Goal: Task Accomplishment & Management: Use online tool/utility

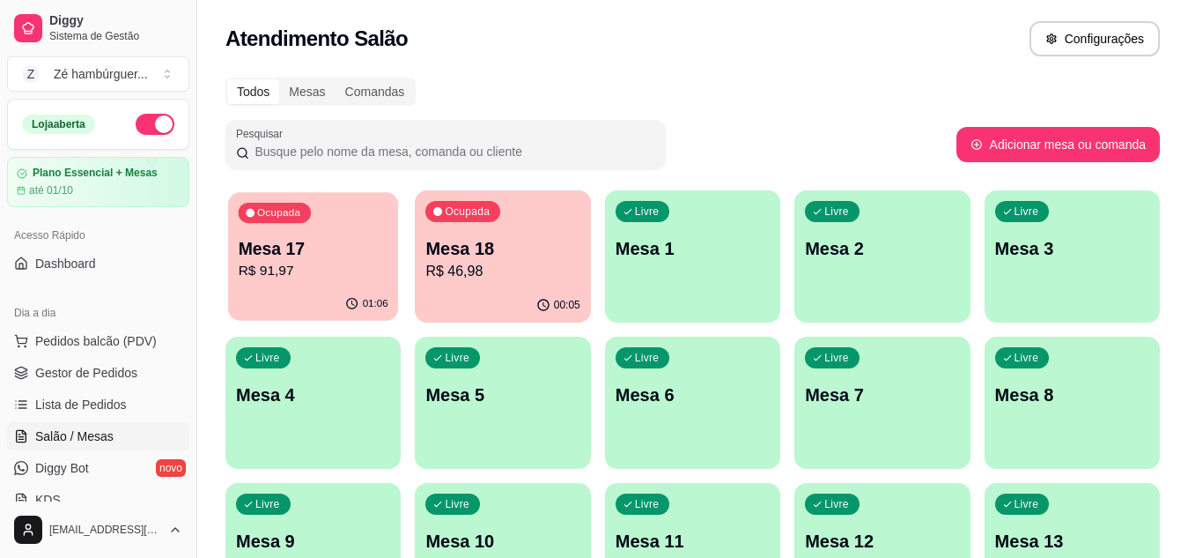
click at [285, 254] on p "Mesa 17" at bounding box center [314, 249] width 150 height 24
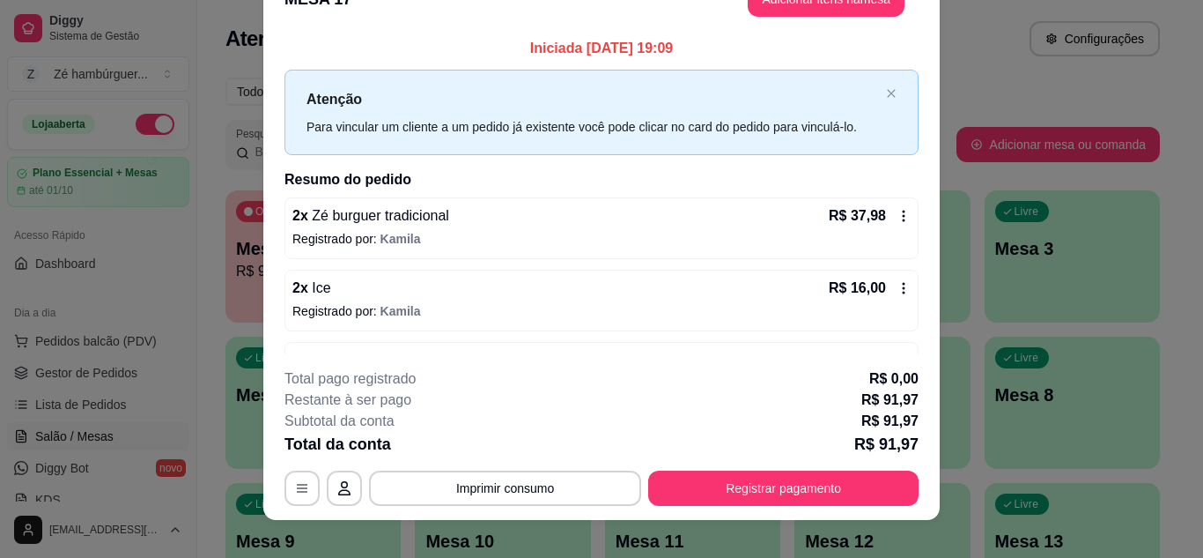
scroll to position [54, 0]
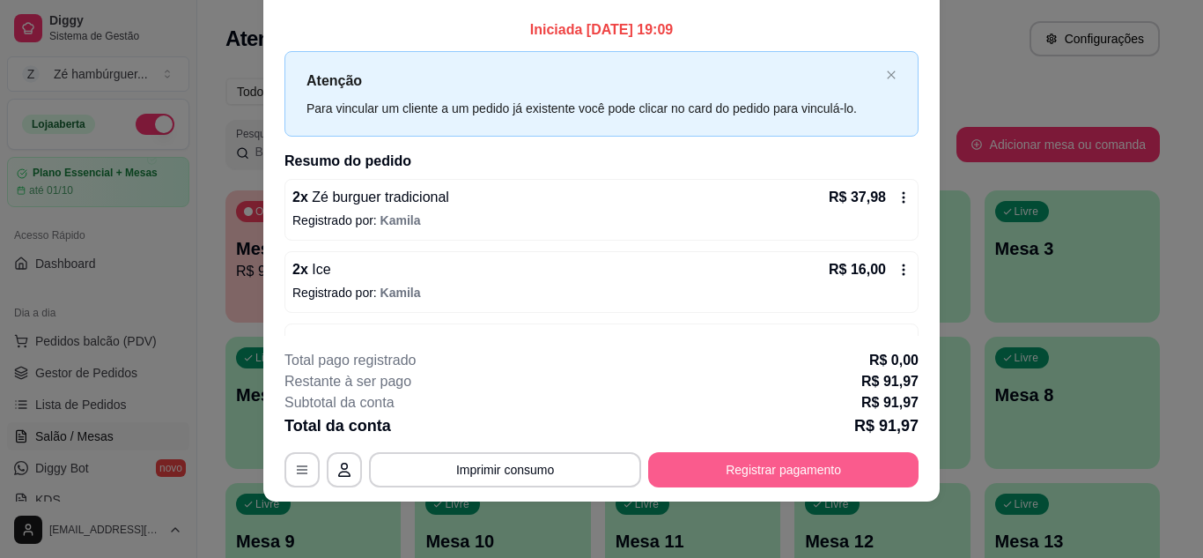
click at [742, 465] on button "Registrar pagamento" at bounding box center [783, 469] width 270 height 35
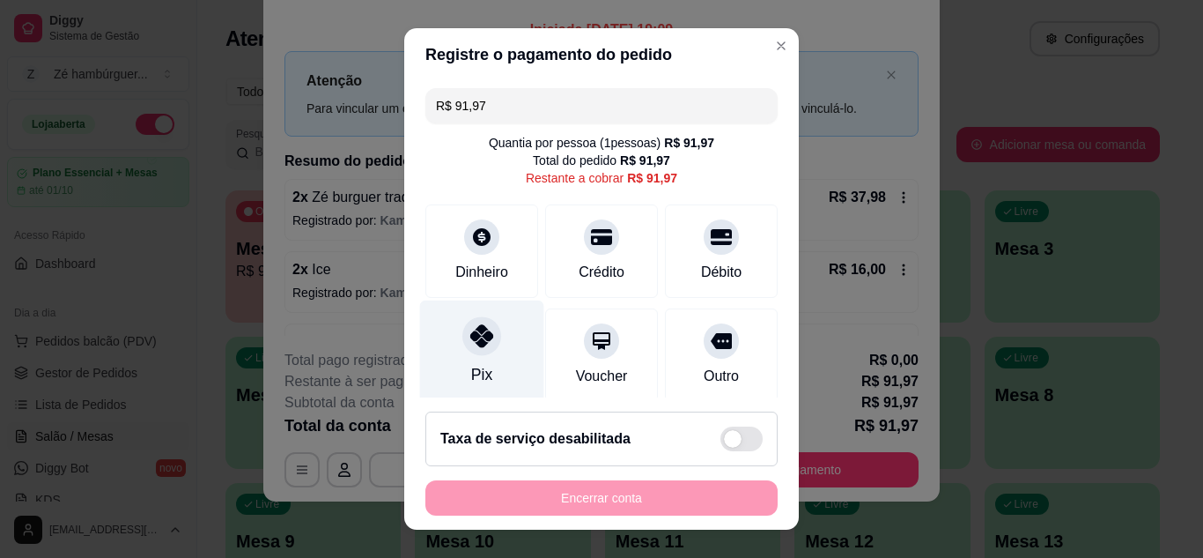
click at [485, 335] on div at bounding box center [481, 335] width 39 height 39
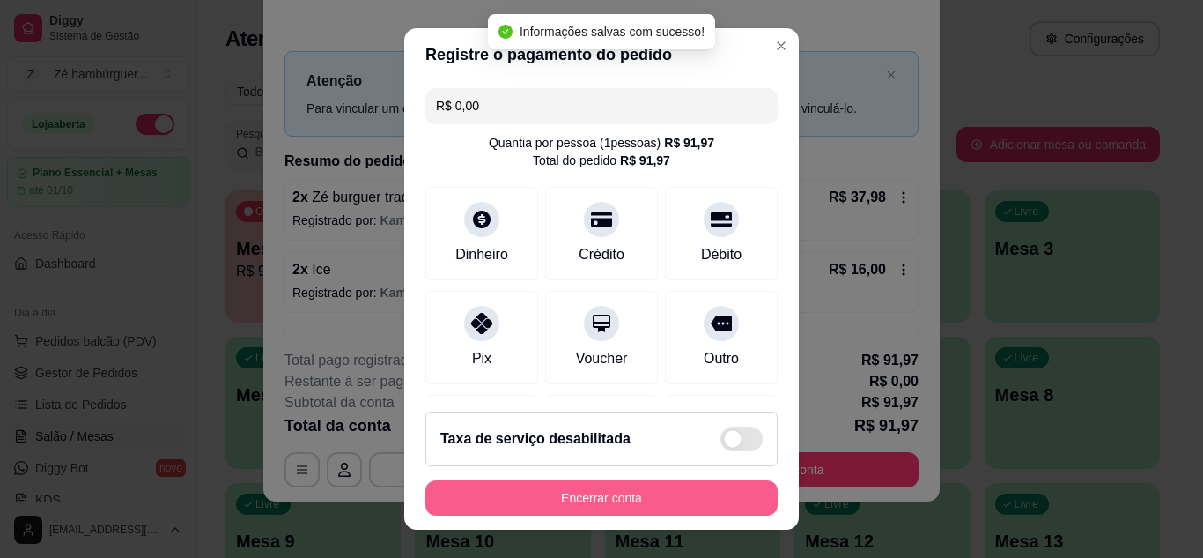
type input "R$ 0,00"
click at [593, 492] on button "Encerrar conta" at bounding box center [602, 498] width 342 height 34
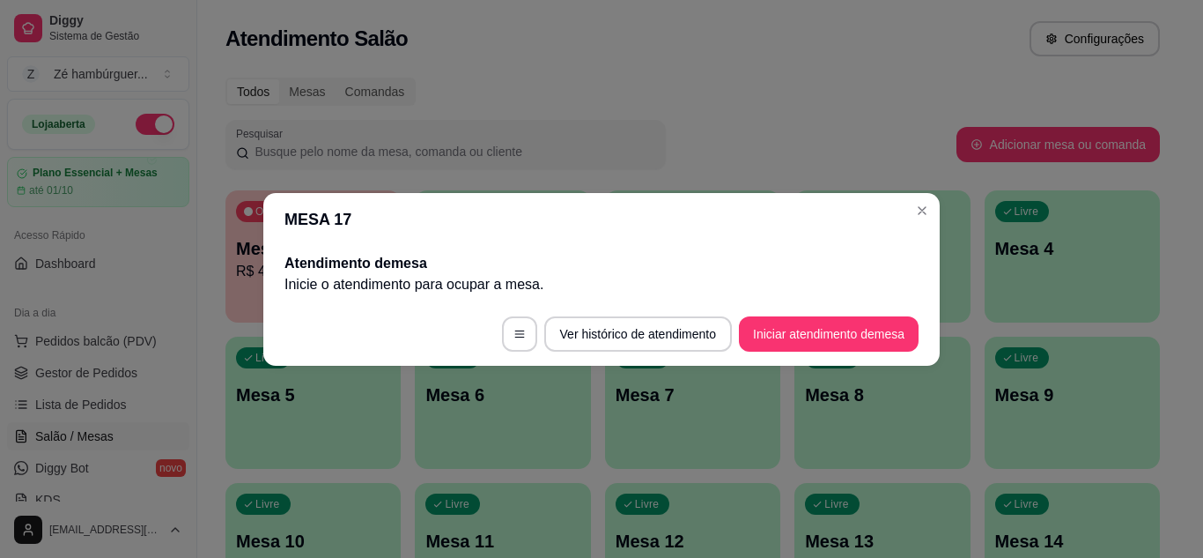
scroll to position [0, 0]
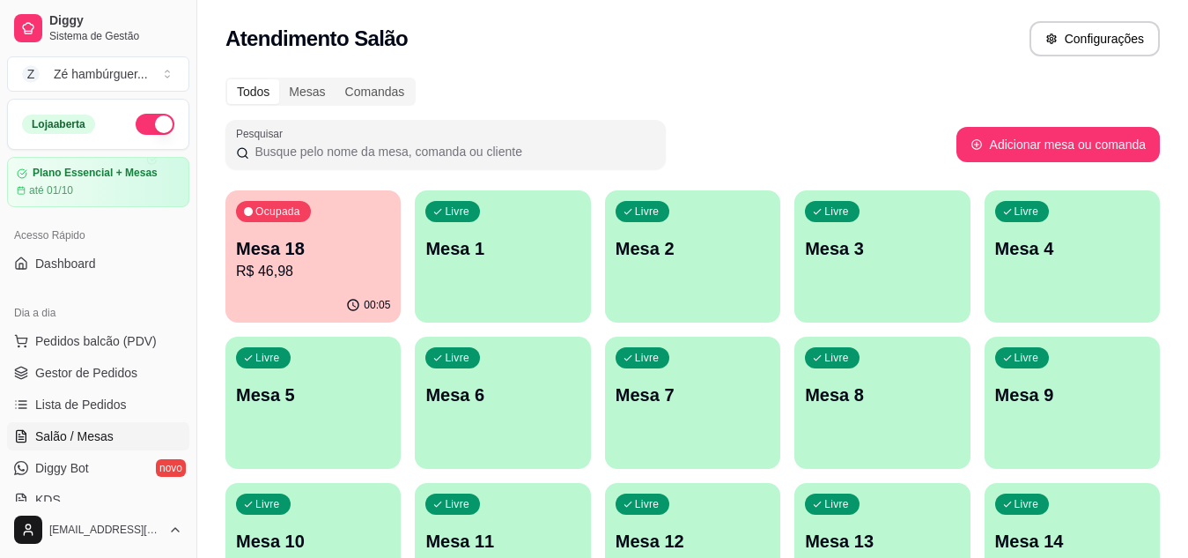
click at [264, 255] on p "Mesa 18" at bounding box center [313, 248] width 154 height 25
click at [93, 394] on link "Lista de Pedidos" at bounding box center [98, 404] width 182 height 28
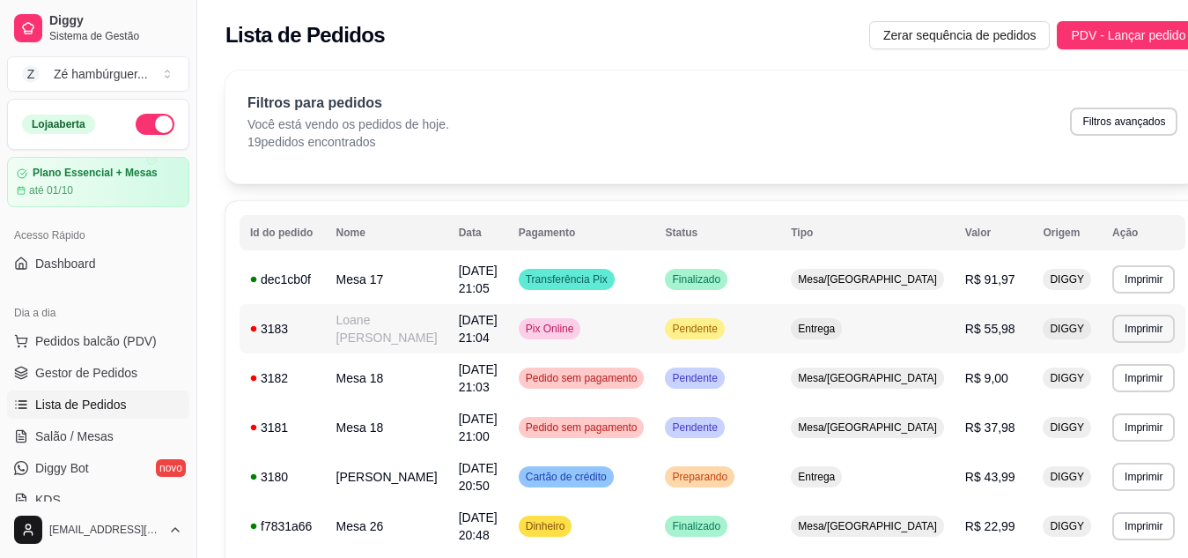
click at [724, 327] on div "Pendente" at bounding box center [694, 328] width 59 height 21
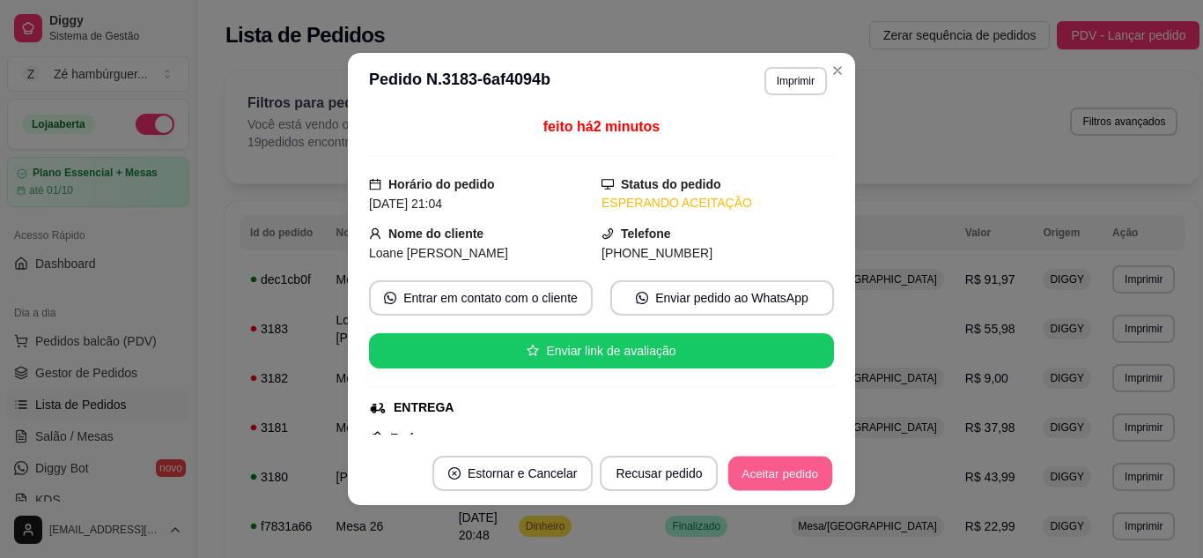
click at [804, 474] on button "Aceitar pedido" at bounding box center [780, 473] width 104 height 34
click at [779, 468] on button "Mover para preparo" at bounding box center [765, 473] width 132 height 34
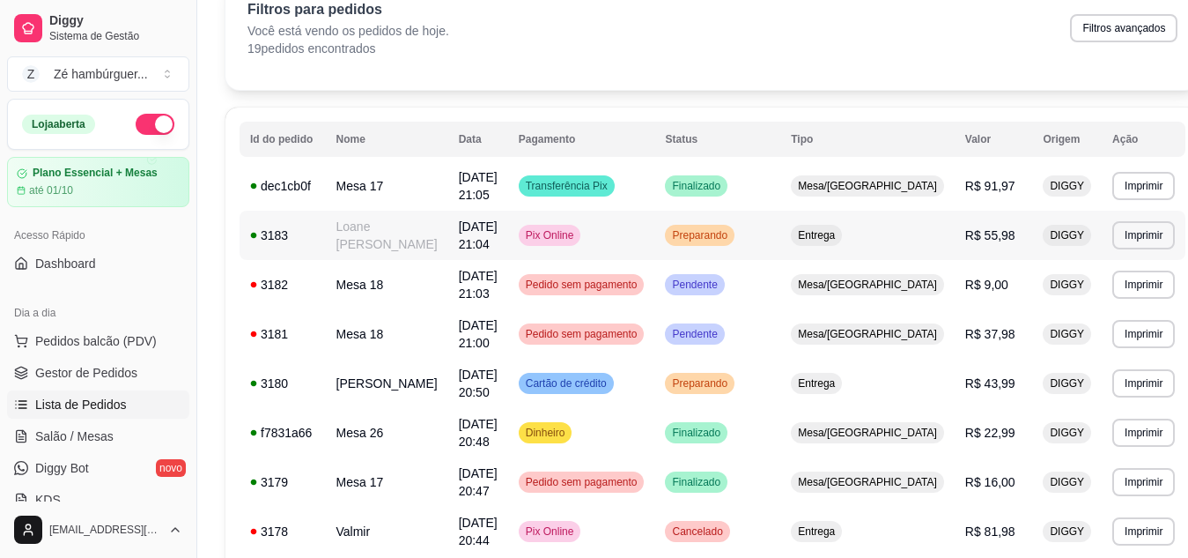
scroll to position [176, 0]
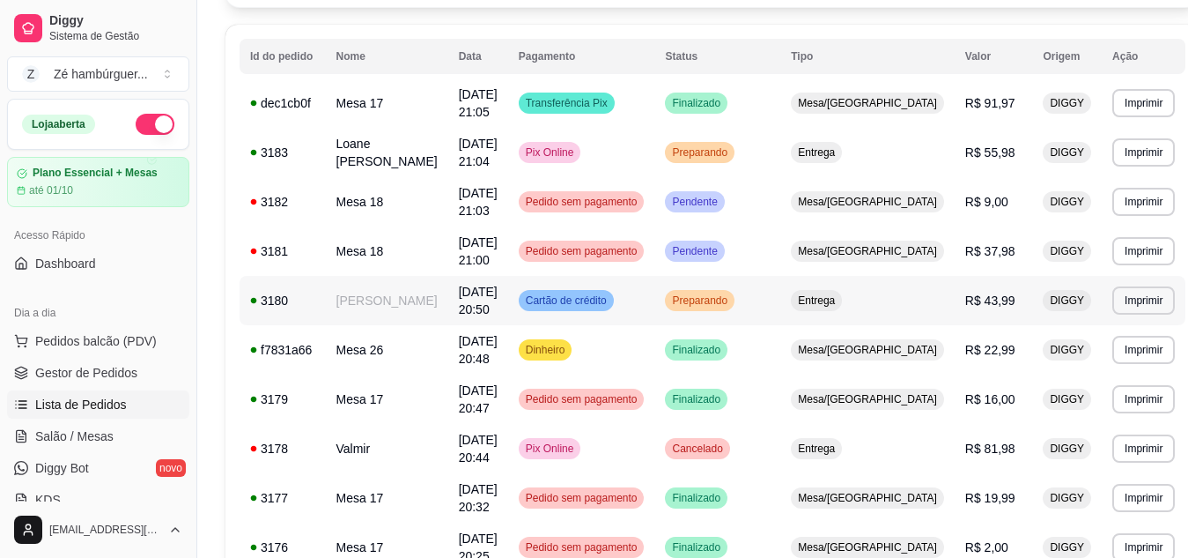
click at [729, 307] on div "Preparando" at bounding box center [700, 300] width 70 height 21
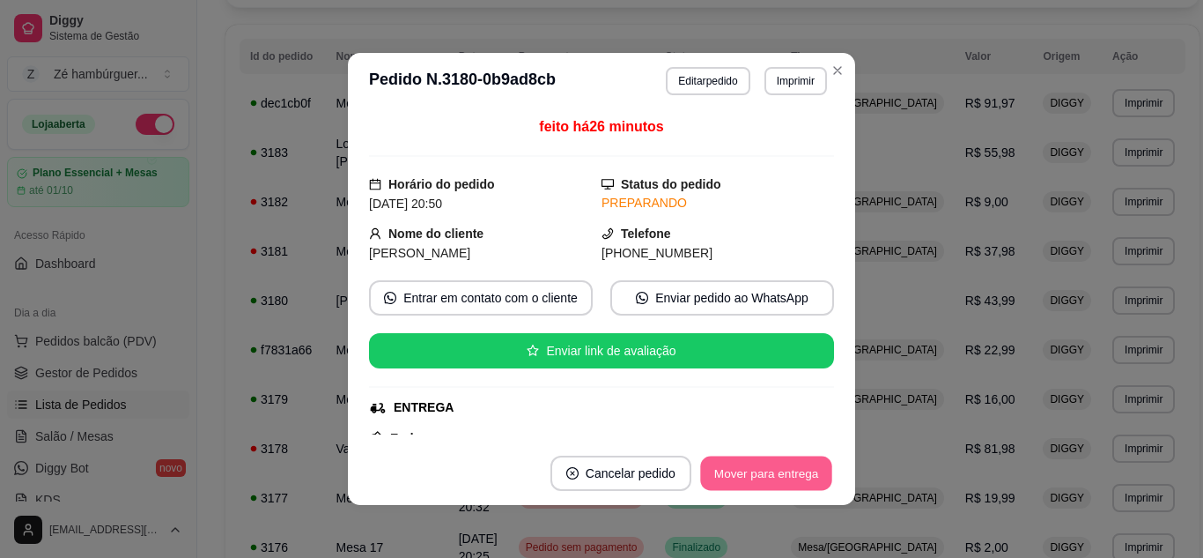
click at [776, 463] on button "Mover para entrega" at bounding box center [766, 473] width 132 height 34
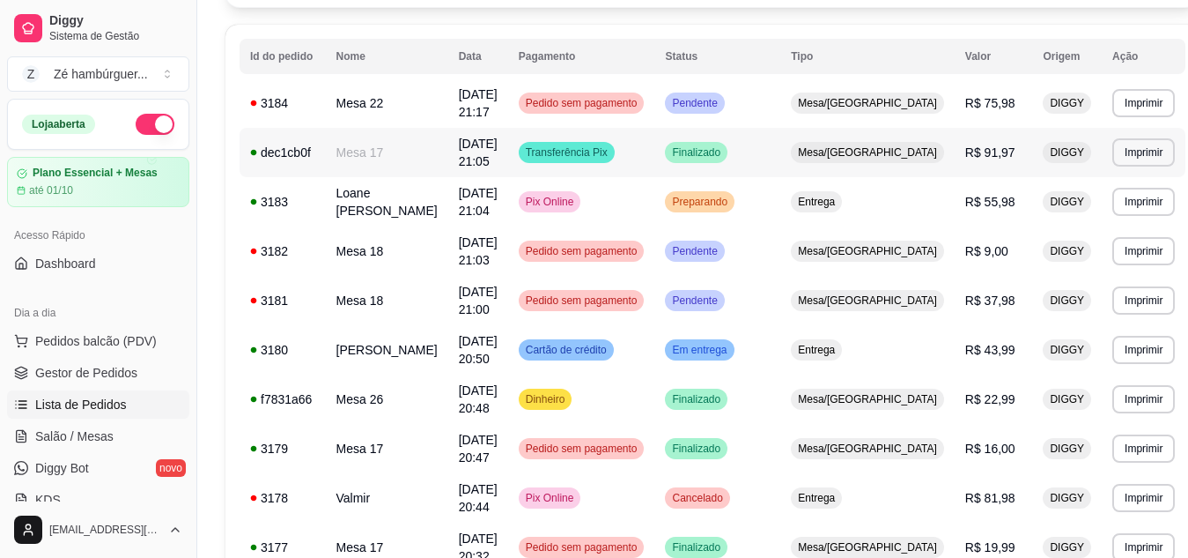
scroll to position [264, 0]
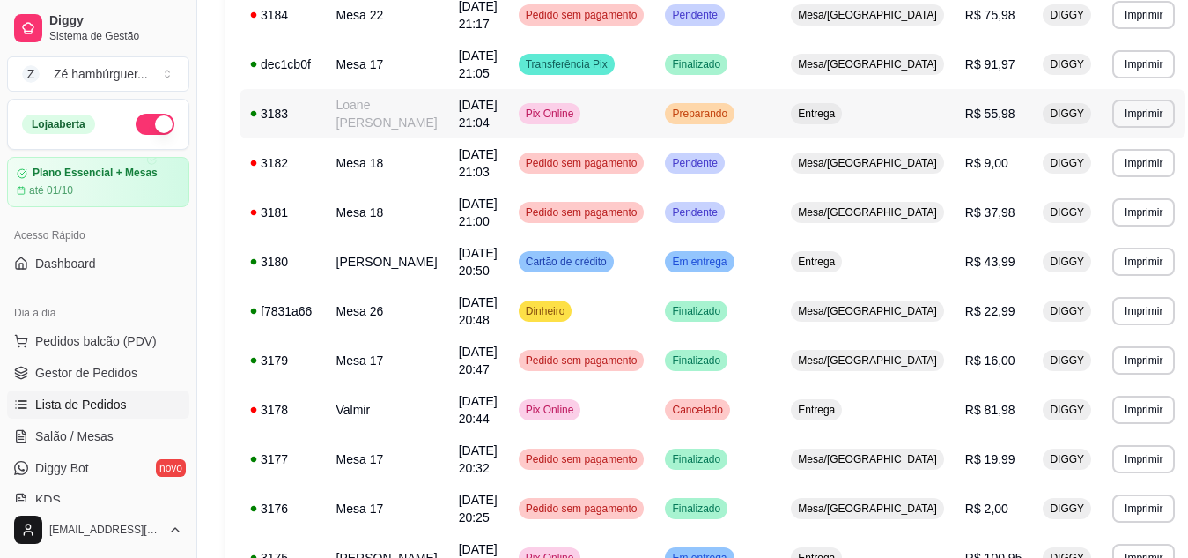
click at [728, 121] on span "Preparando" at bounding box center [700, 114] width 63 height 14
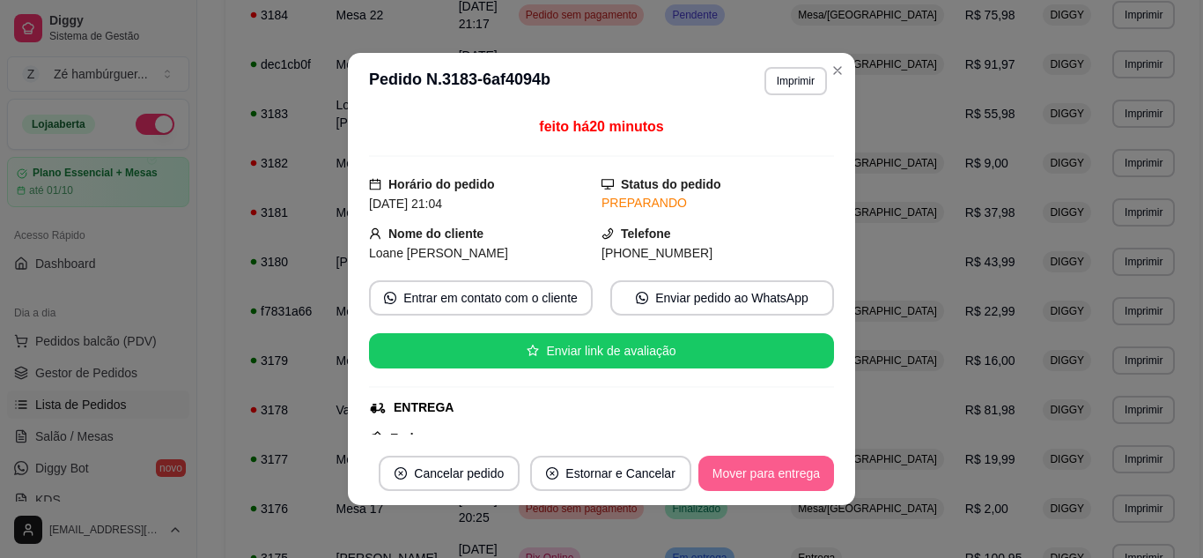
click at [784, 462] on button "Mover para entrega" at bounding box center [766, 472] width 136 height 35
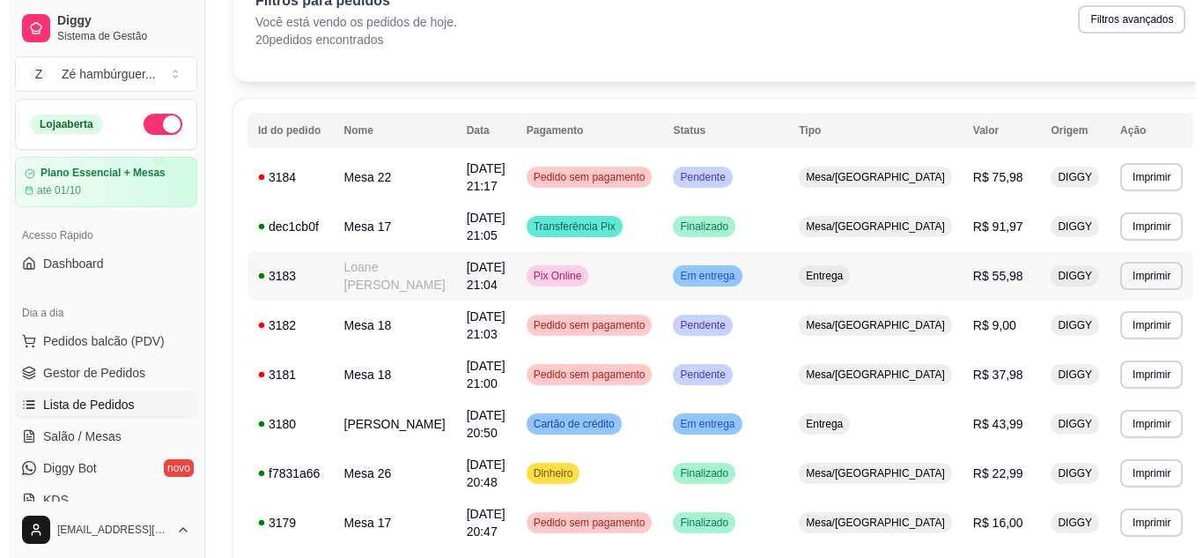
scroll to position [0, 0]
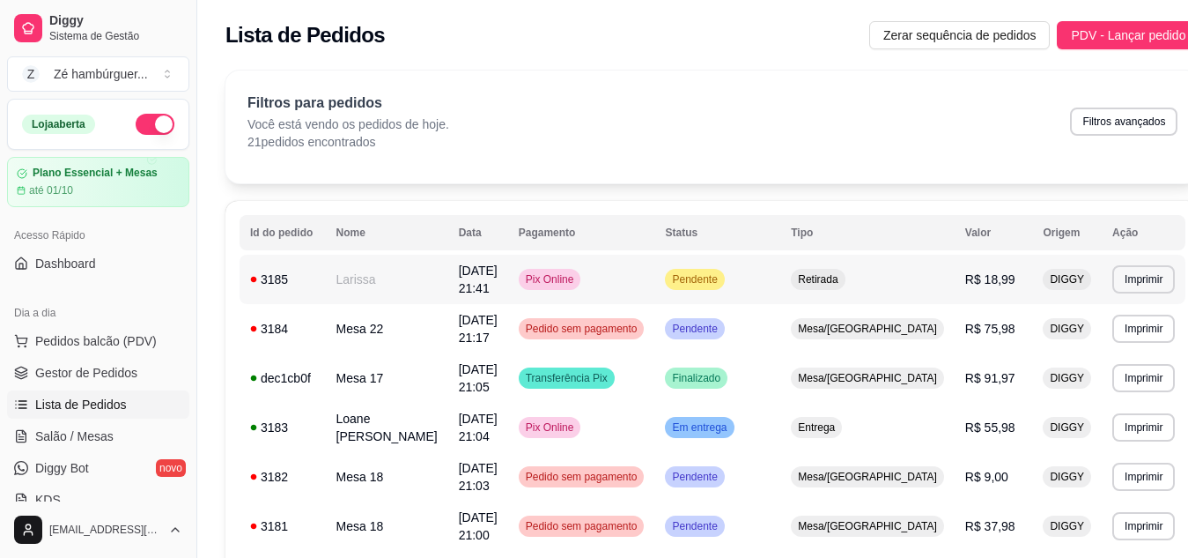
click at [724, 269] on div "Pendente" at bounding box center [694, 279] width 59 height 21
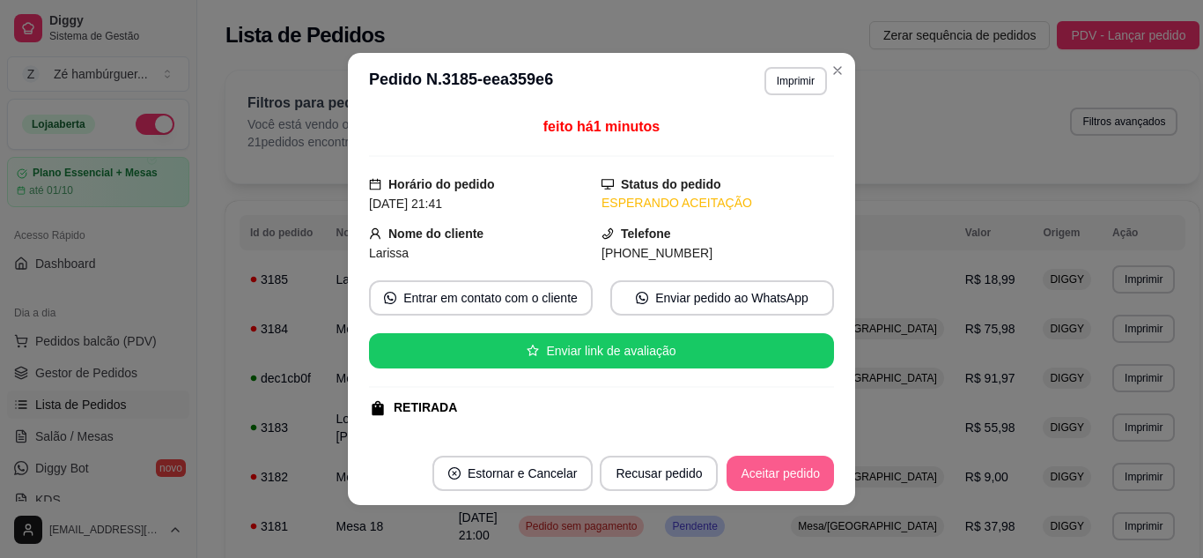
click at [807, 462] on button "Aceitar pedido" at bounding box center [780, 472] width 107 height 35
click at [787, 458] on button "Mover para preparo" at bounding box center [765, 473] width 132 height 34
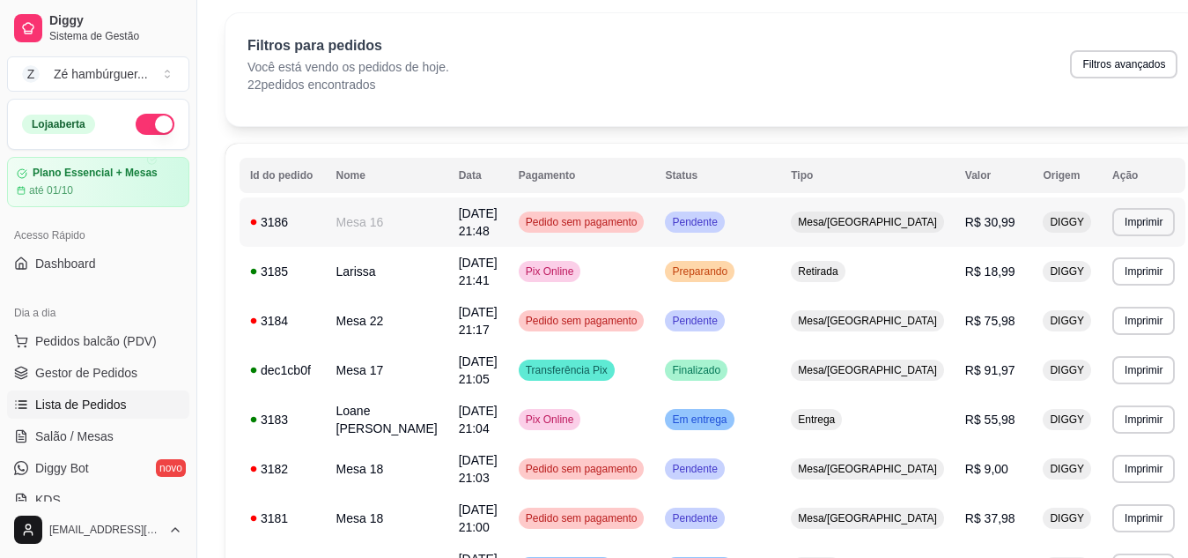
scroll to position [88, 0]
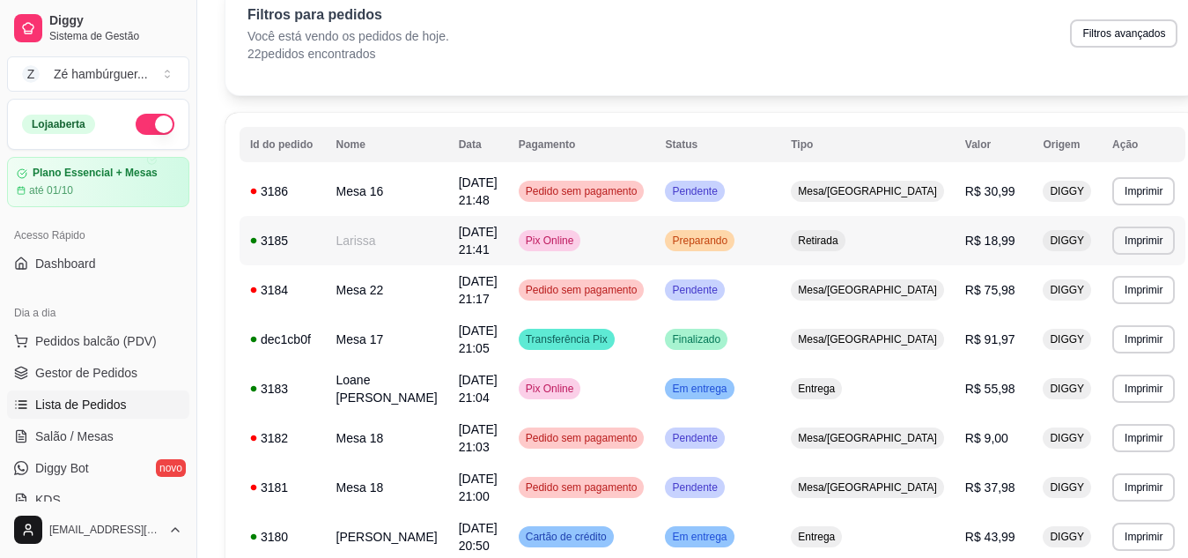
click at [731, 237] on span "Preparando" at bounding box center [700, 240] width 63 height 14
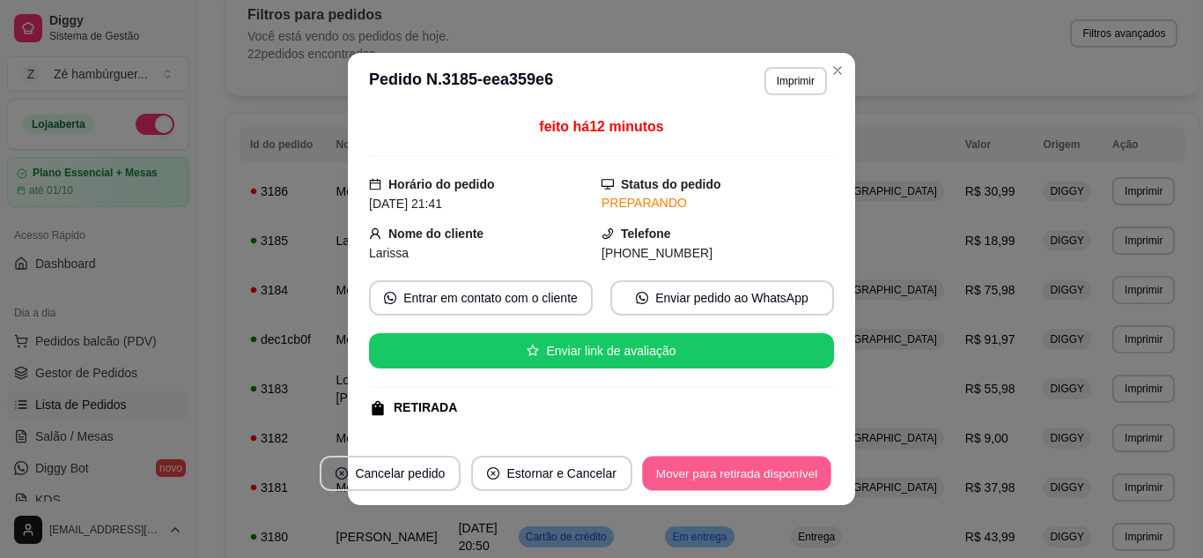
click at [741, 461] on button "Mover para retirada disponível" at bounding box center [736, 473] width 188 height 34
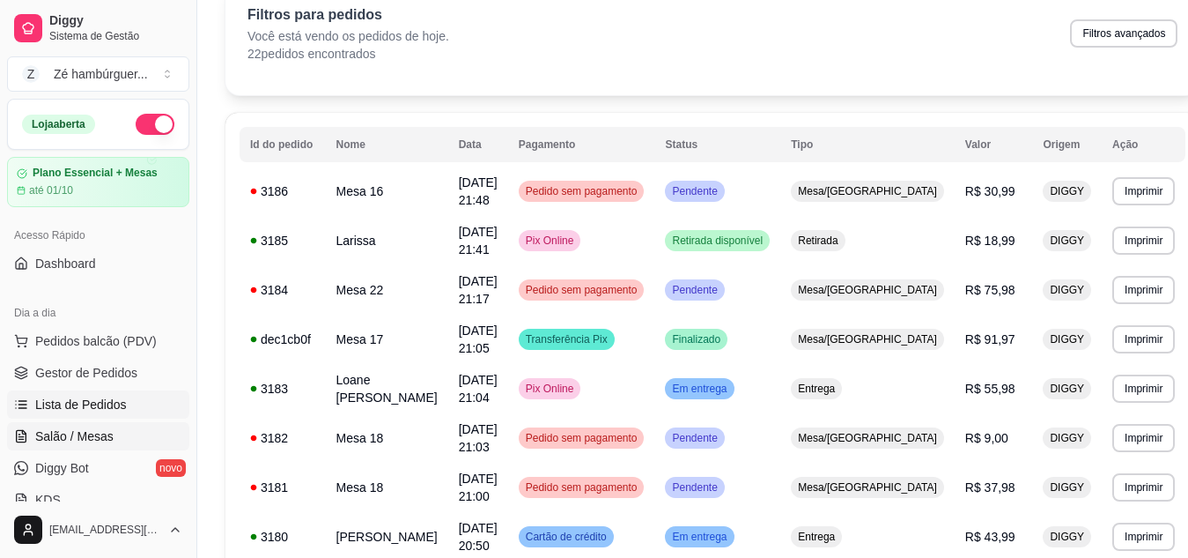
click at [96, 434] on span "Salão / Mesas" at bounding box center [74, 436] width 78 height 18
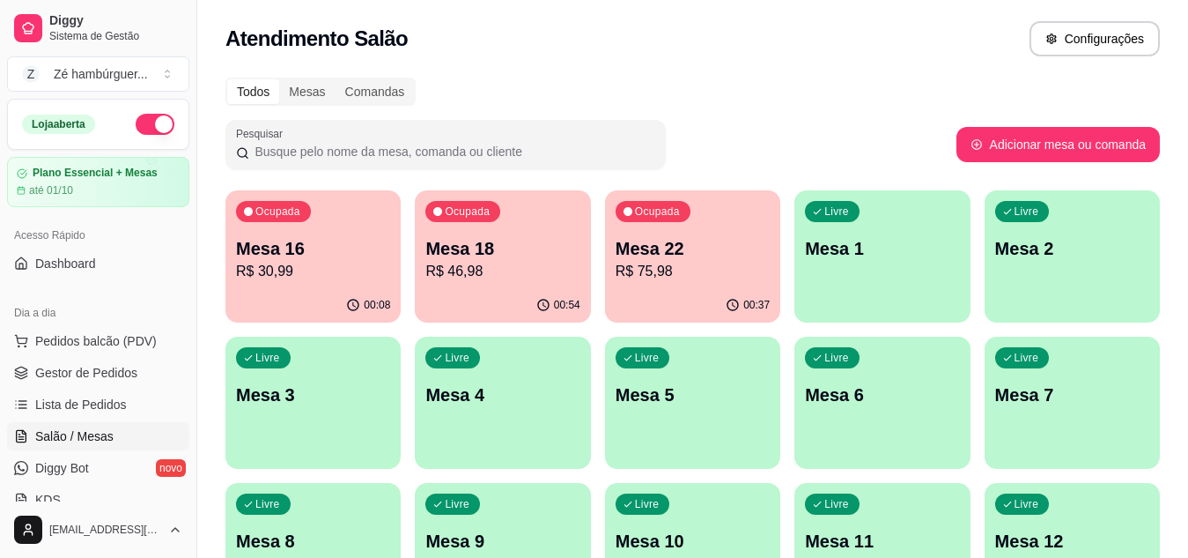
click at [705, 252] on p "Mesa 22" at bounding box center [693, 248] width 154 height 25
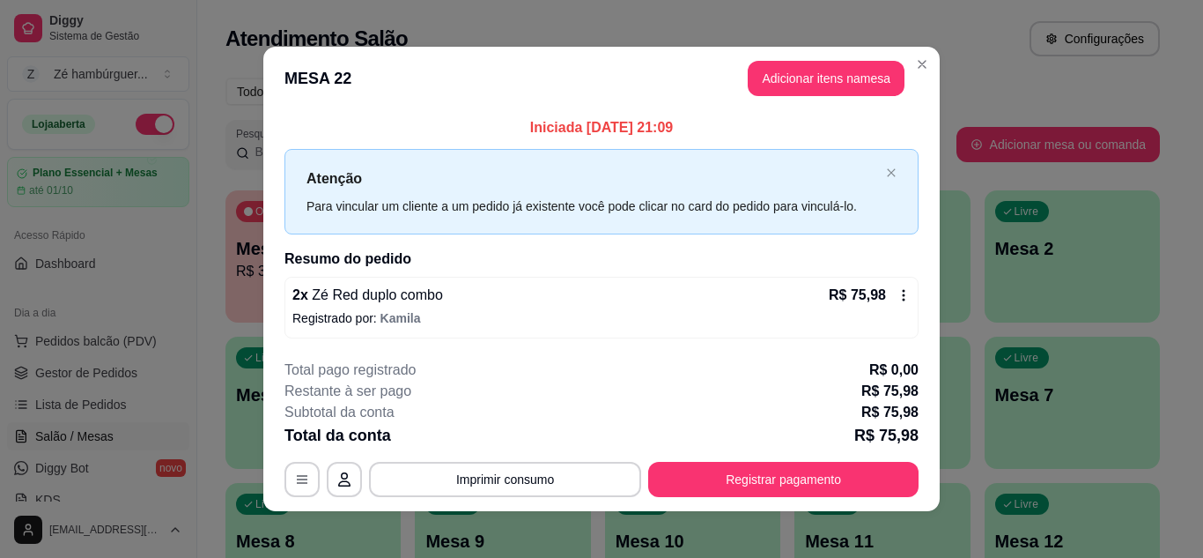
scroll to position [10, 0]
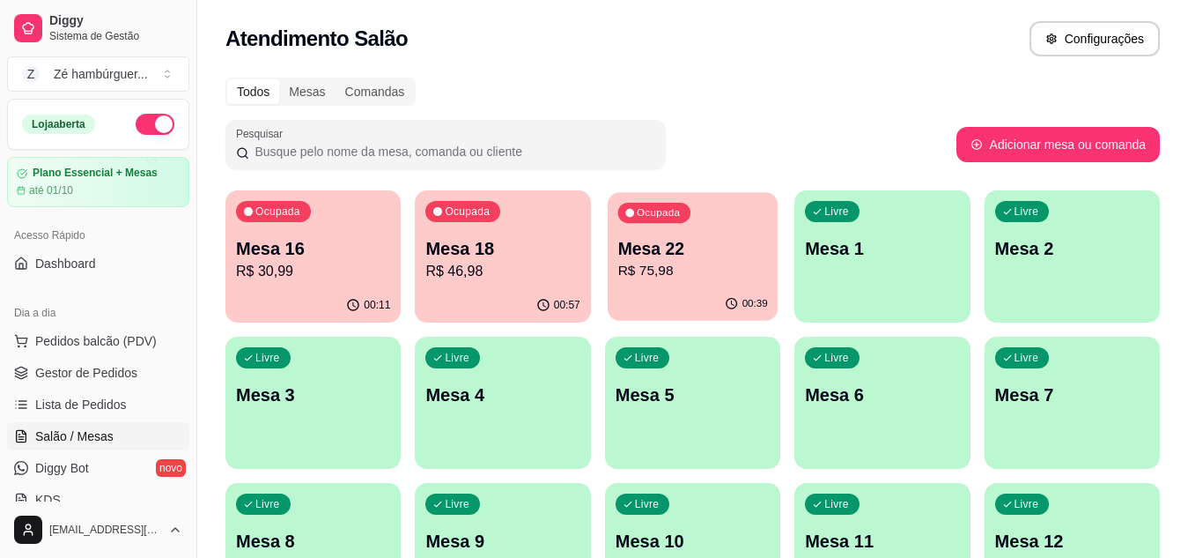
click at [706, 275] on p "R$ 75,98" at bounding box center [692, 271] width 150 height 20
click at [693, 267] on p "R$ 75,98" at bounding box center [693, 271] width 154 height 21
click at [23, 482] on ul "Pedidos balcão (PDV) Gestor de Pedidos Lista de Pedidos Salão / Mesas Diggy Bot…" at bounding box center [98, 420] width 182 height 187
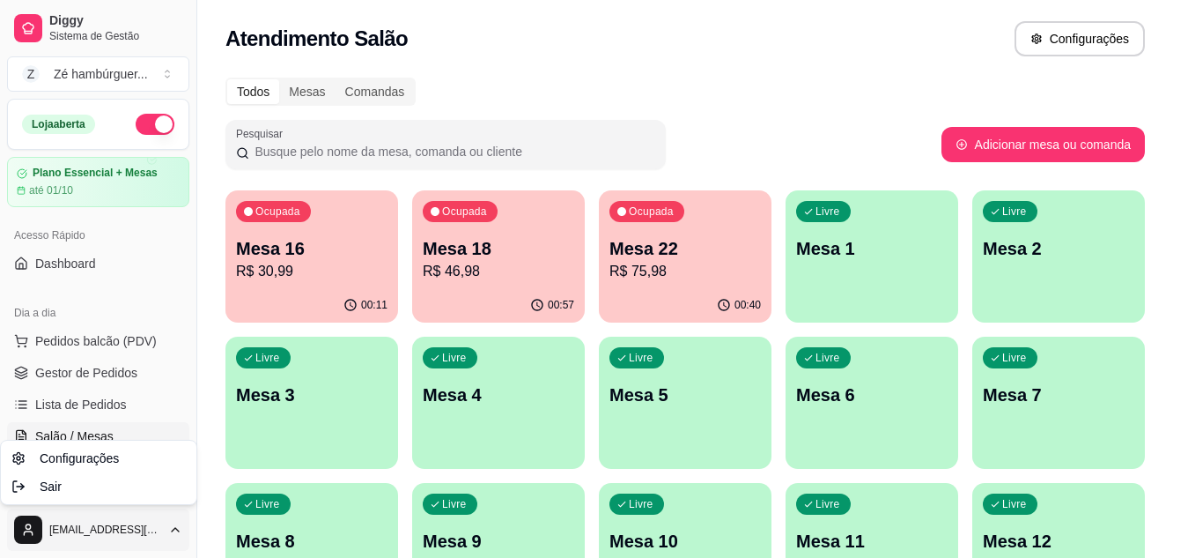
click at [64, 528] on html "Diggy Sistema de Gestão Z Zé hambúrguer ... Loja aberta Plano Essencial + Mesas…" at bounding box center [594, 279] width 1188 height 558
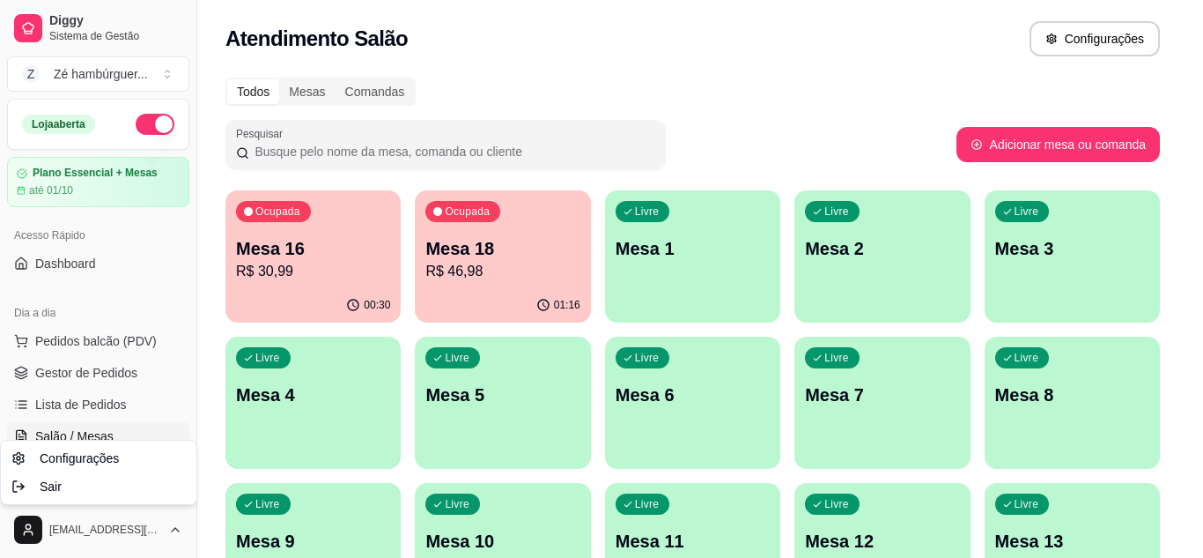
click at [458, 293] on html "Diggy Sistema de Gestão Z Zé hambúrguer ... Loja aberta Plano Essencial + Mesas…" at bounding box center [601, 279] width 1203 height 558
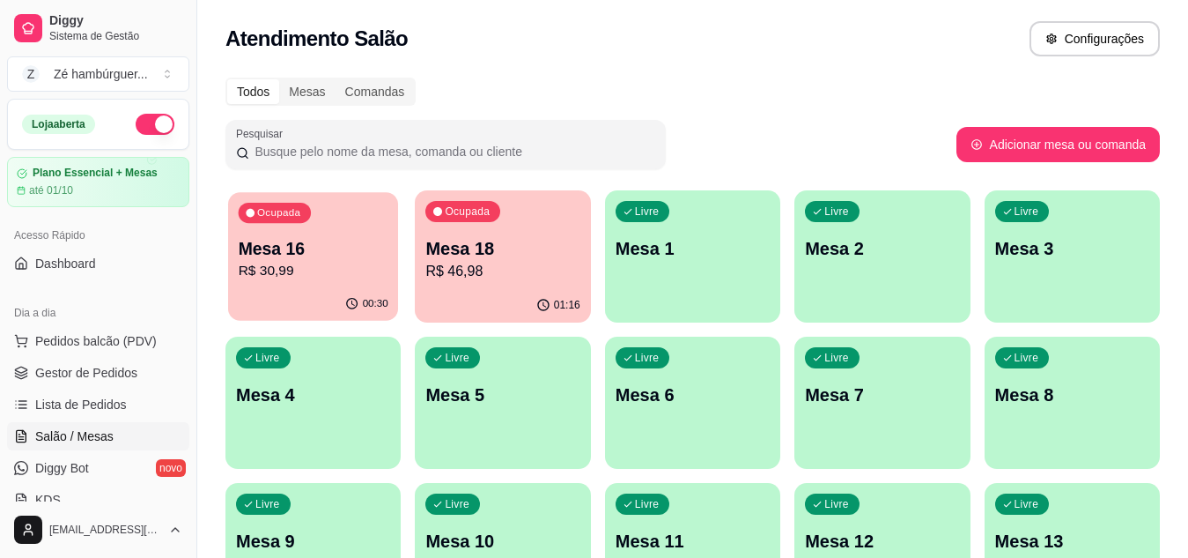
click at [344, 258] on p "Mesa 16" at bounding box center [314, 249] width 150 height 24
click at [84, 401] on span "Lista de Pedidos" at bounding box center [81, 404] width 92 height 18
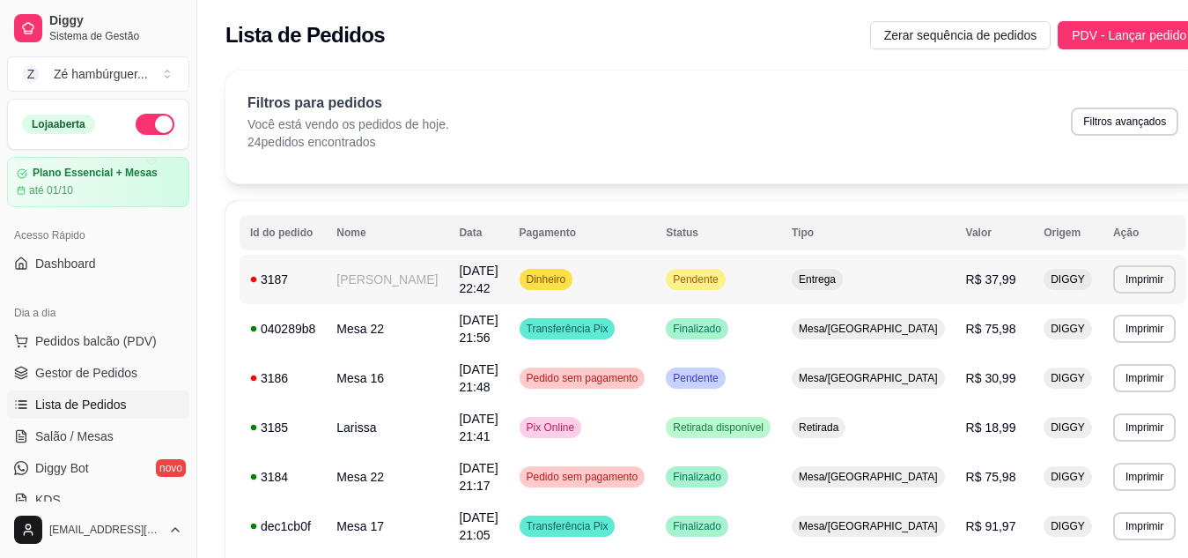
click at [721, 274] on span "Pendente" at bounding box center [695, 279] width 52 height 14
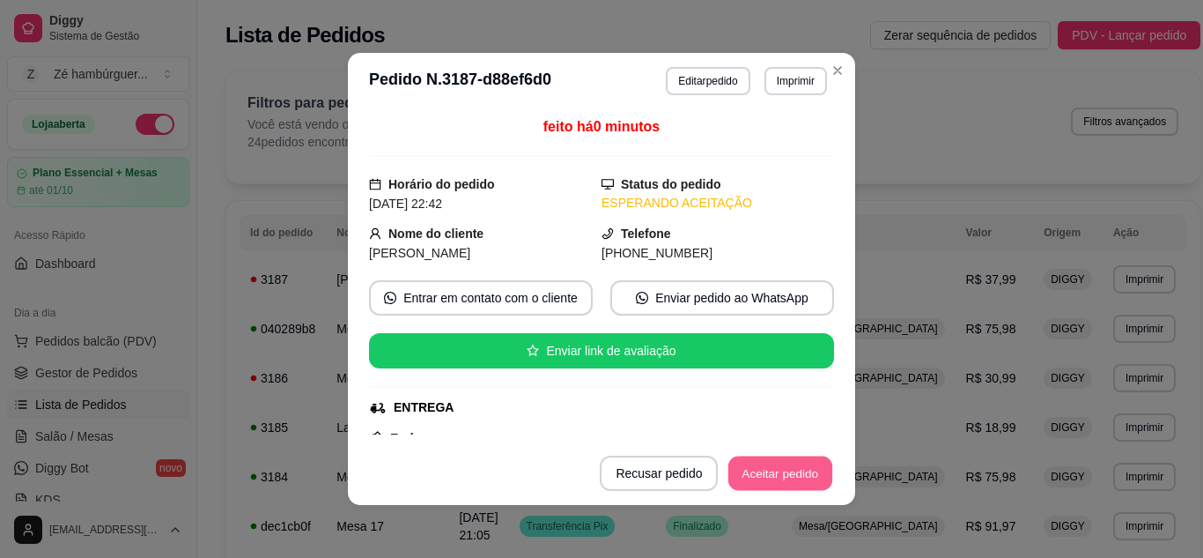
click at [769, 470] on button "Aceitar pedido" at bounding box center [780, 473] width 104 height 34
click at [784, 476] on button "Mover para preparo" at bounding box center [765, 473] width 132 height 34
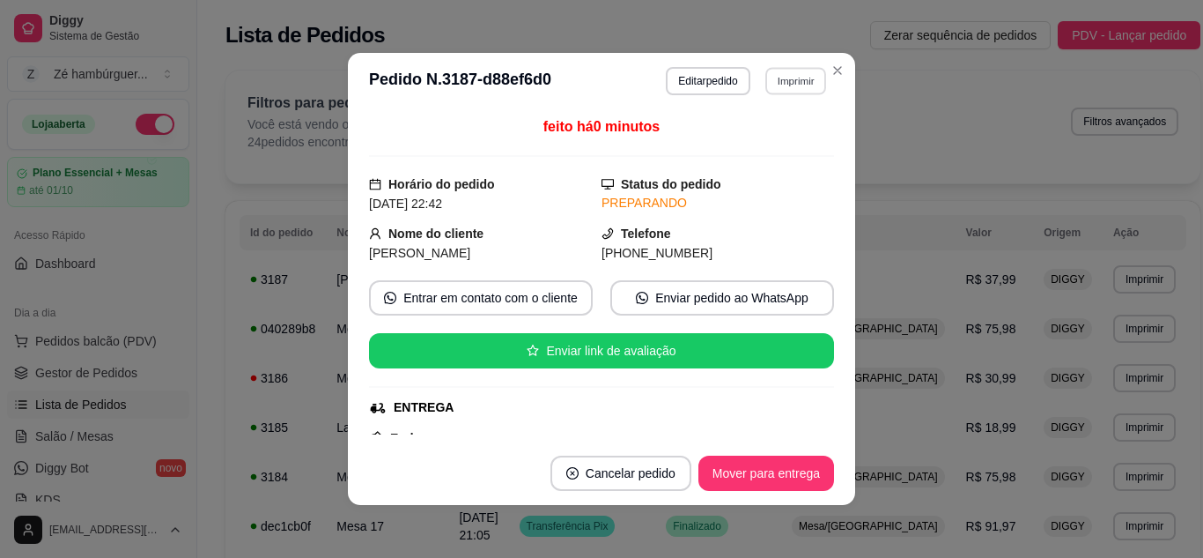
click at [791, 78] on button "Imprimir" at bounding box center [795, 80] width 61 height 27
click at [763, 134] on button "Impressora" at bounding box center [756, 142] width 123 height 27
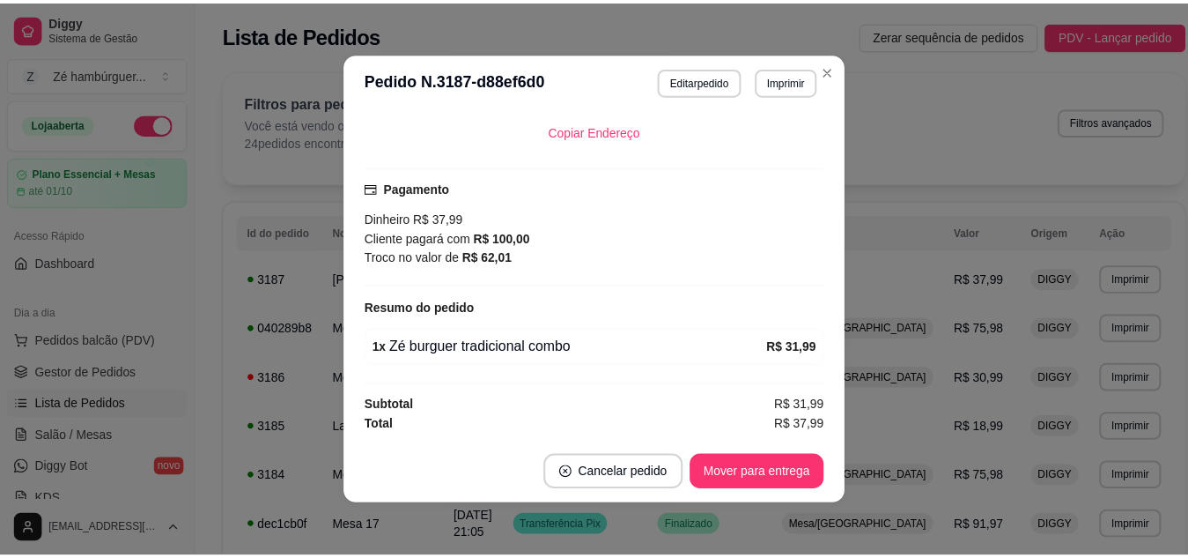
scroll to position [4, 0]
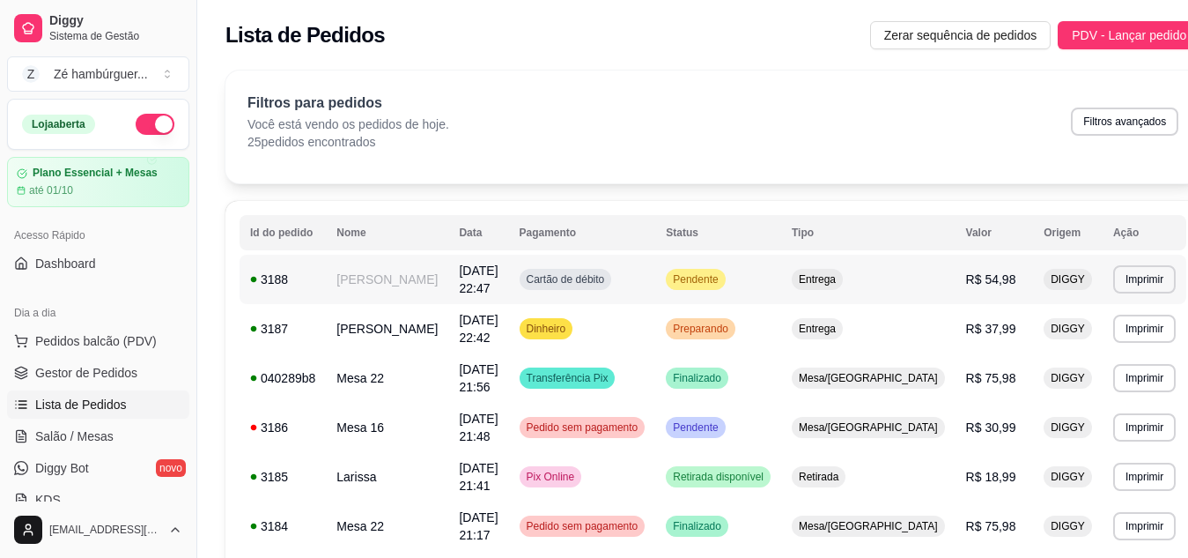
click at [720, 276] on span "Pendente" at bounding box center [695, 279] width 52 height 14
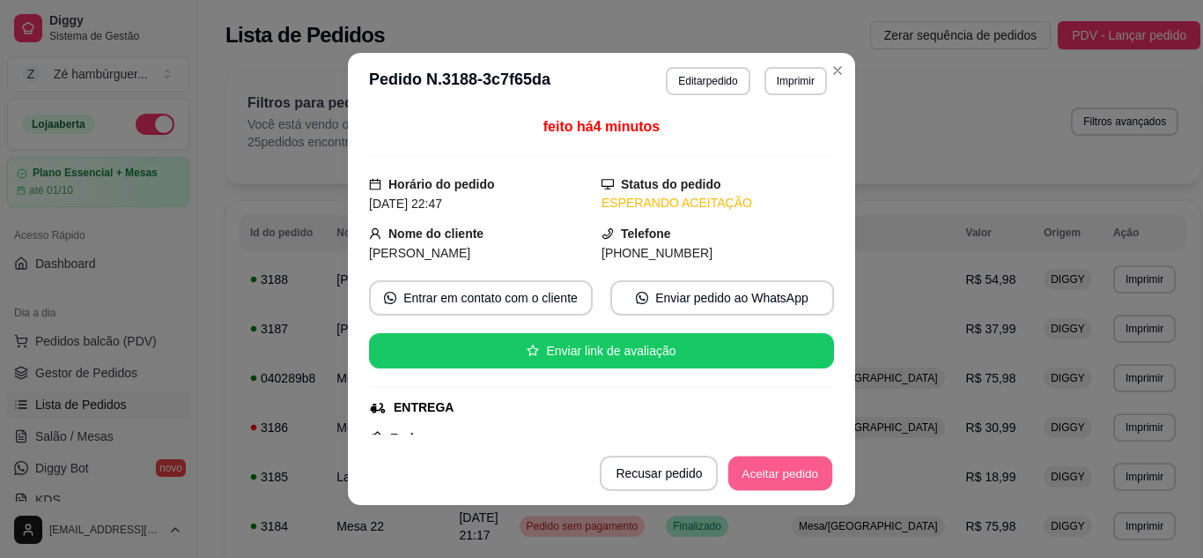
click at [765, 463] on button "Aceitar pedido" at bounding box center [780, 473] width 104 height 34
click at [765, 463] on button "Mover para preparo" at bounding box center [765, 473] width 132 height 34
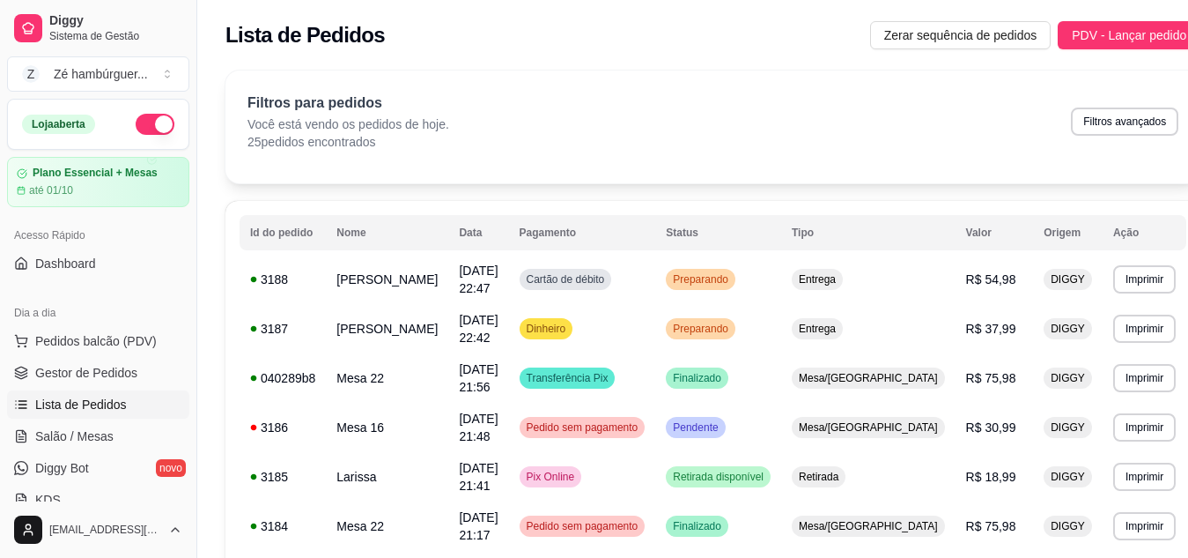
click at [118, 117] on div "Loja aberta" at bounding box center [98, 124] width 152 height 21
click at [144, 122] on button "button" at bounding box center [155, 124] width 39 height 21
